Goal: Transaction & Acquisition: Purchase product/service

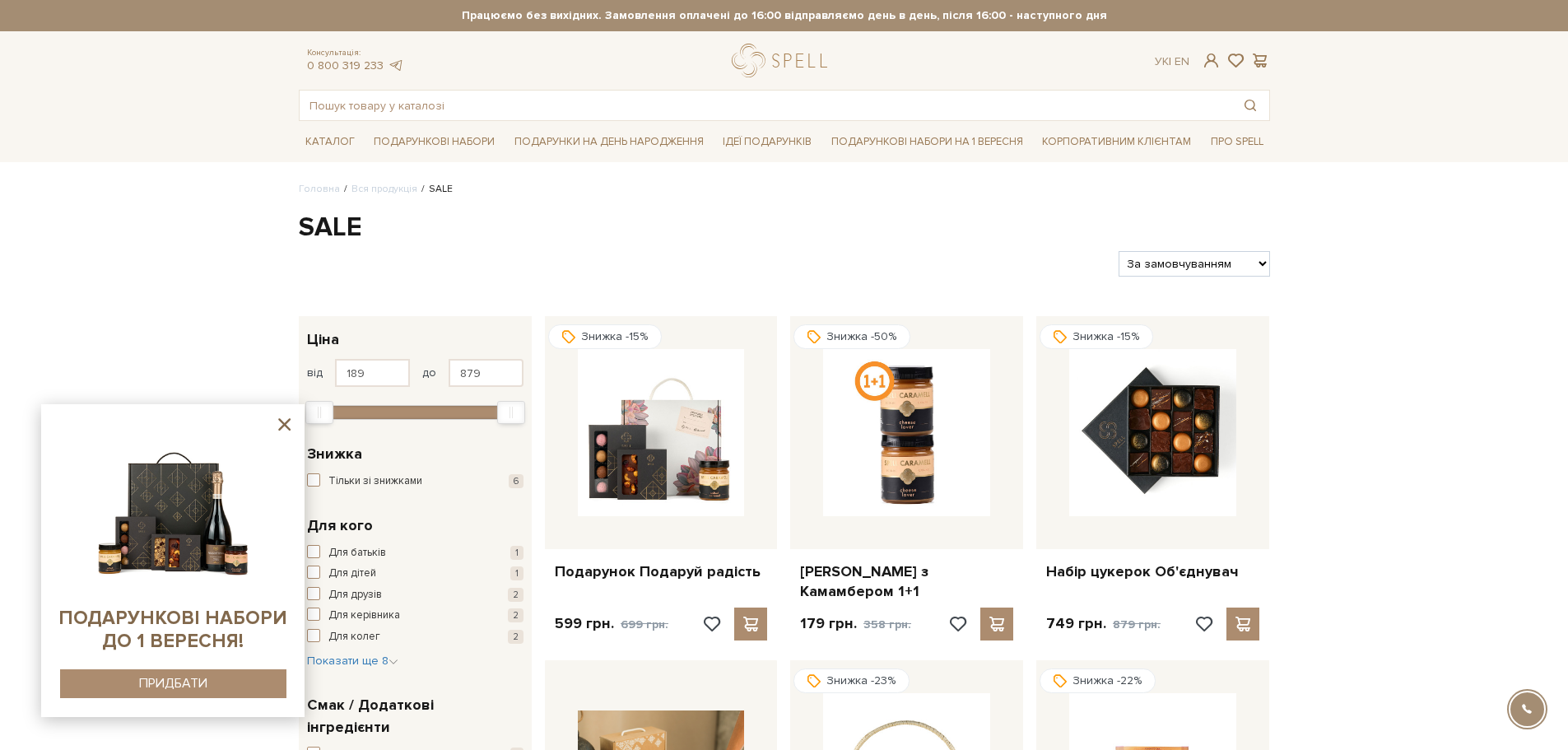
click at [191, 529] on img at bounding box center [173, 508] width 168 height 168
click at [208, 676] on button "ПРИДБАТИ" at bounding box center [172, 684] width 226 height 29
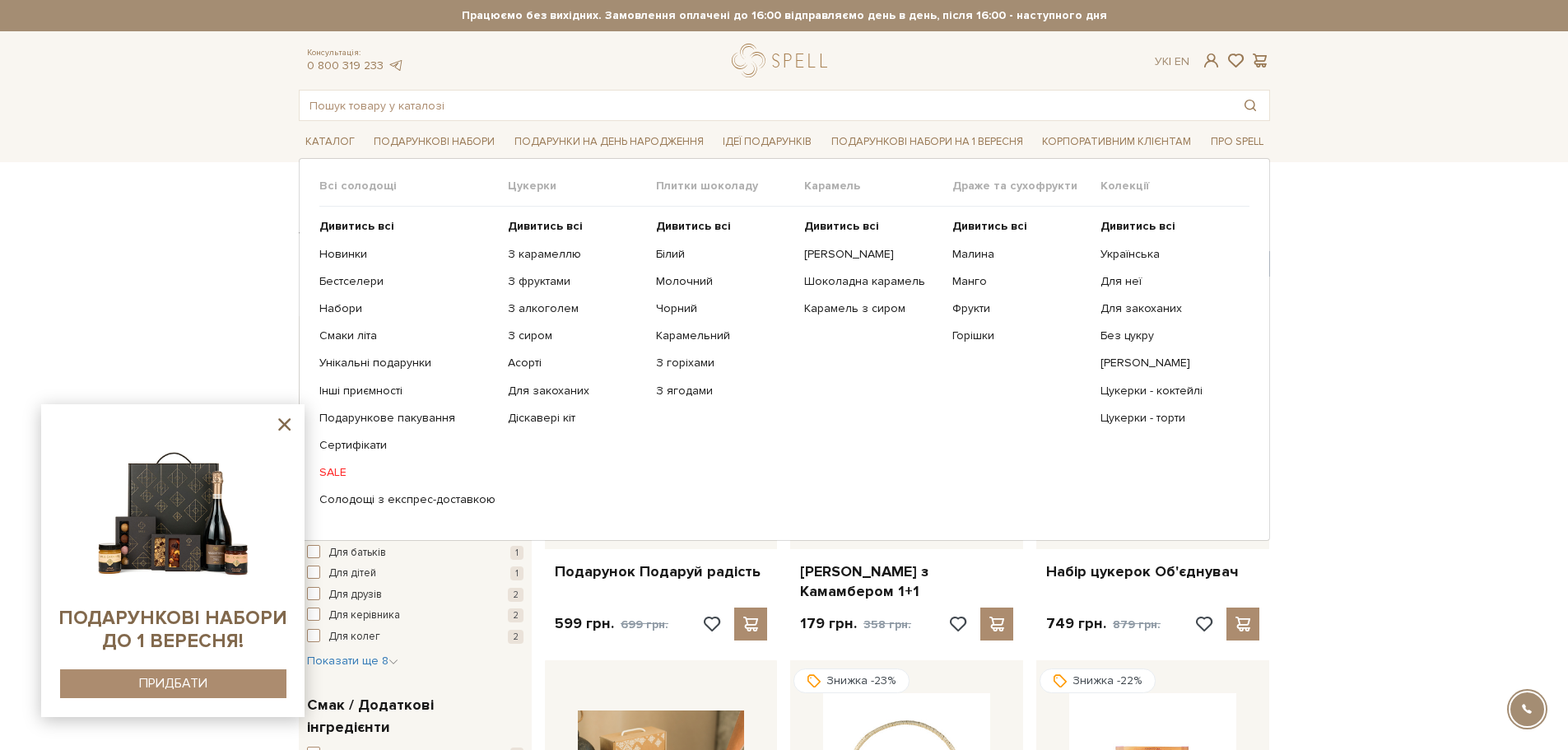
click at [335, 470] on link "SALE" at bounding box center [407, 473] width 176 height 15
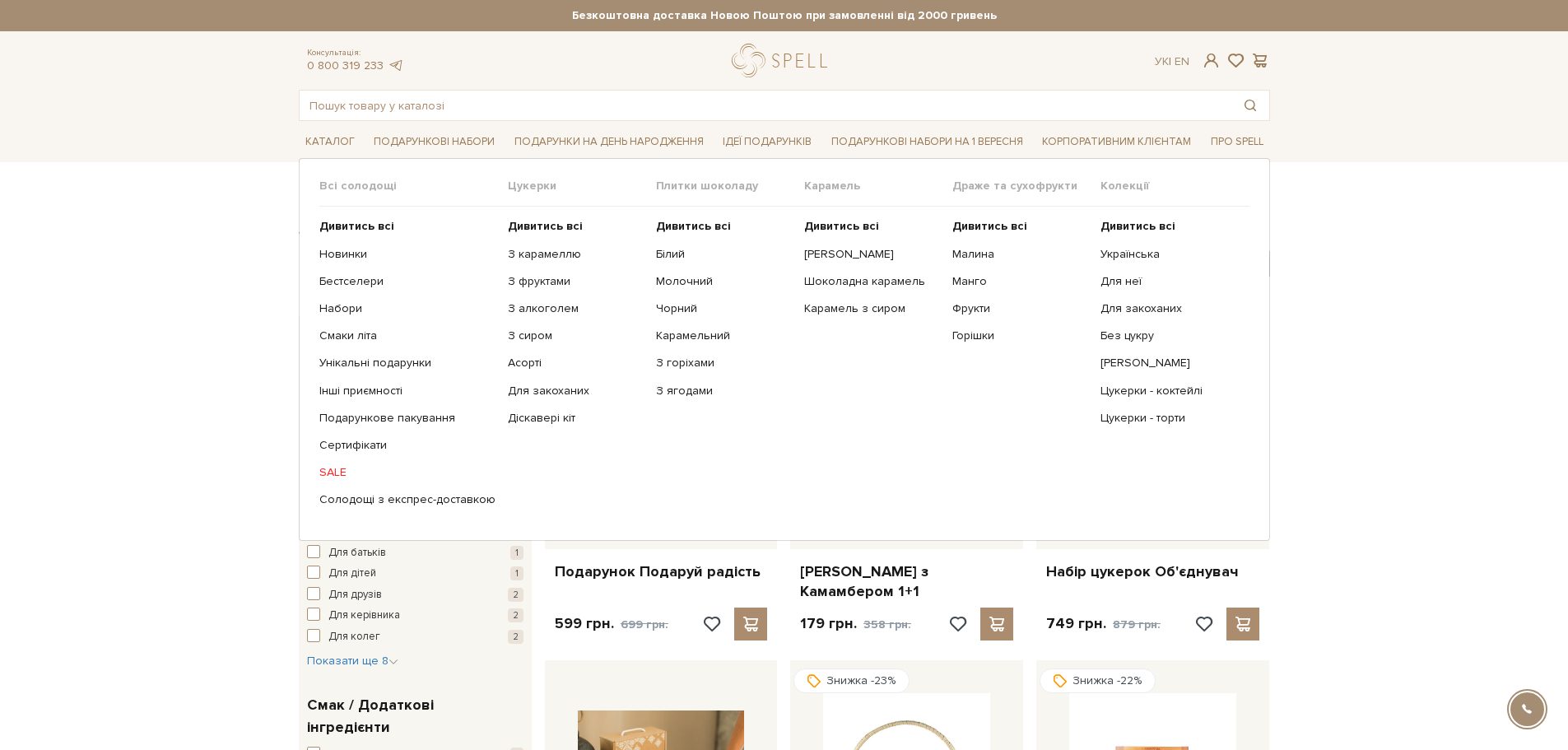
click at [334, 469] on link "SALE" at bounding box center [407, 473] width 176 height 15
